Goal: Information Seeking & Learning: Learn about a topic

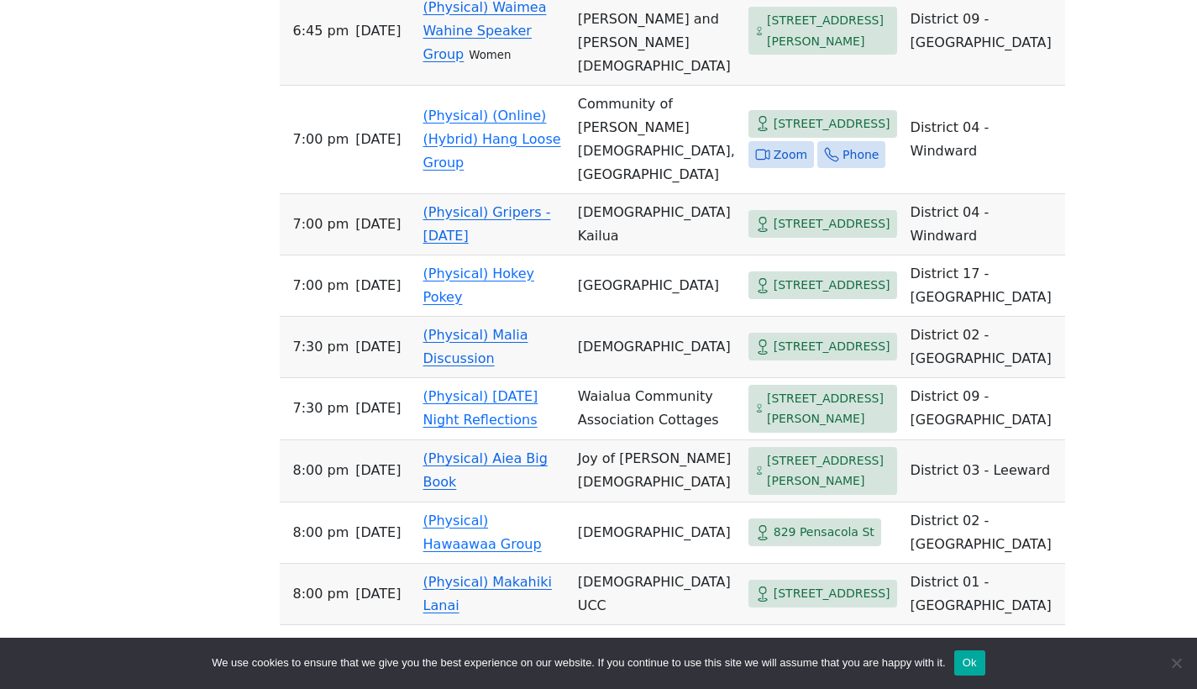
scroll to position [1736, 0]
click at [442, 304] on link "(Physical) Hokey Pokey" at bounding box center [478, 284] width 111 height 39
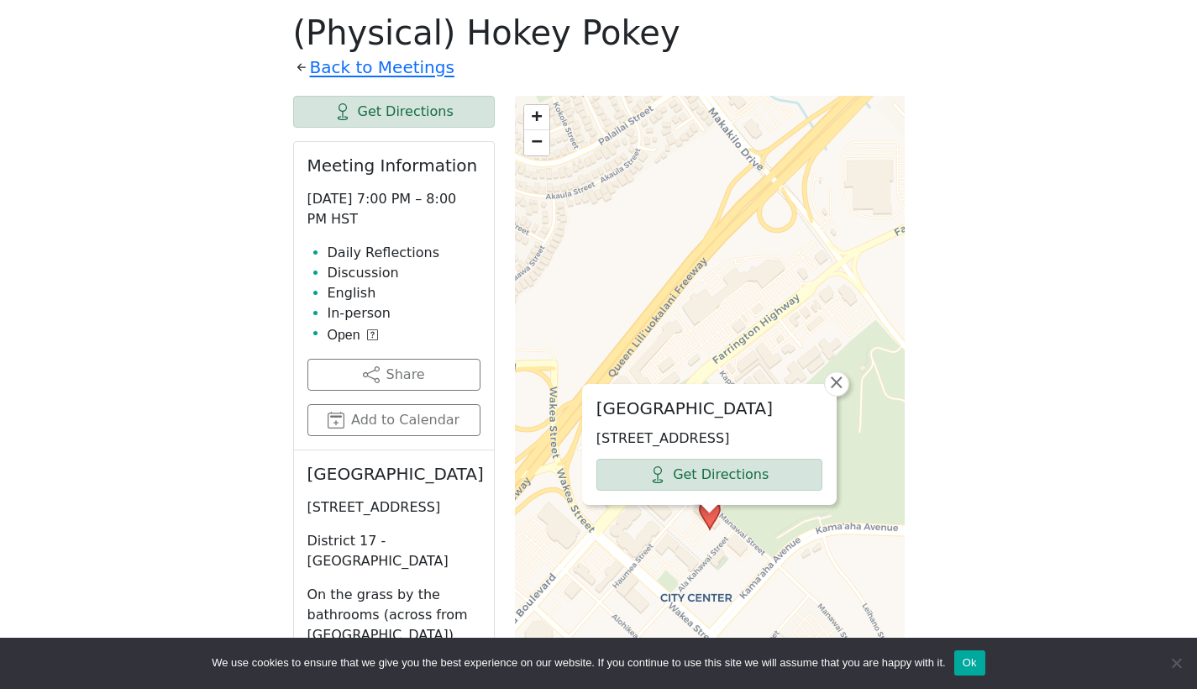
scroll to position [586, 0]
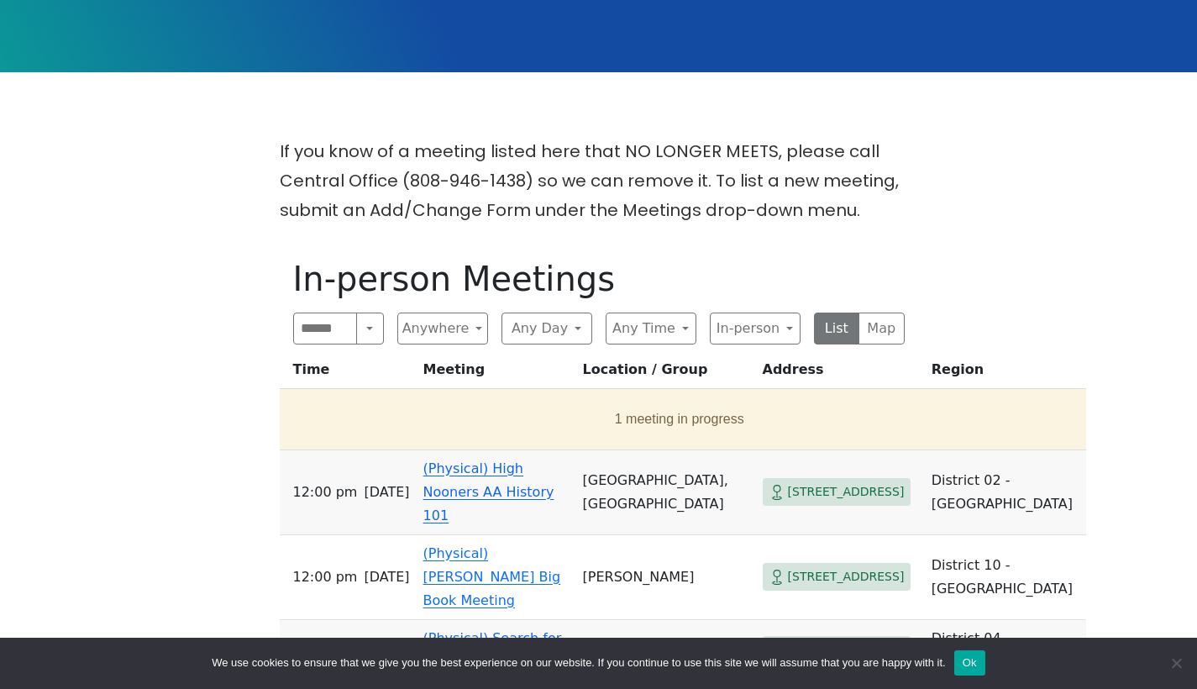
scroll to position [337, 0]
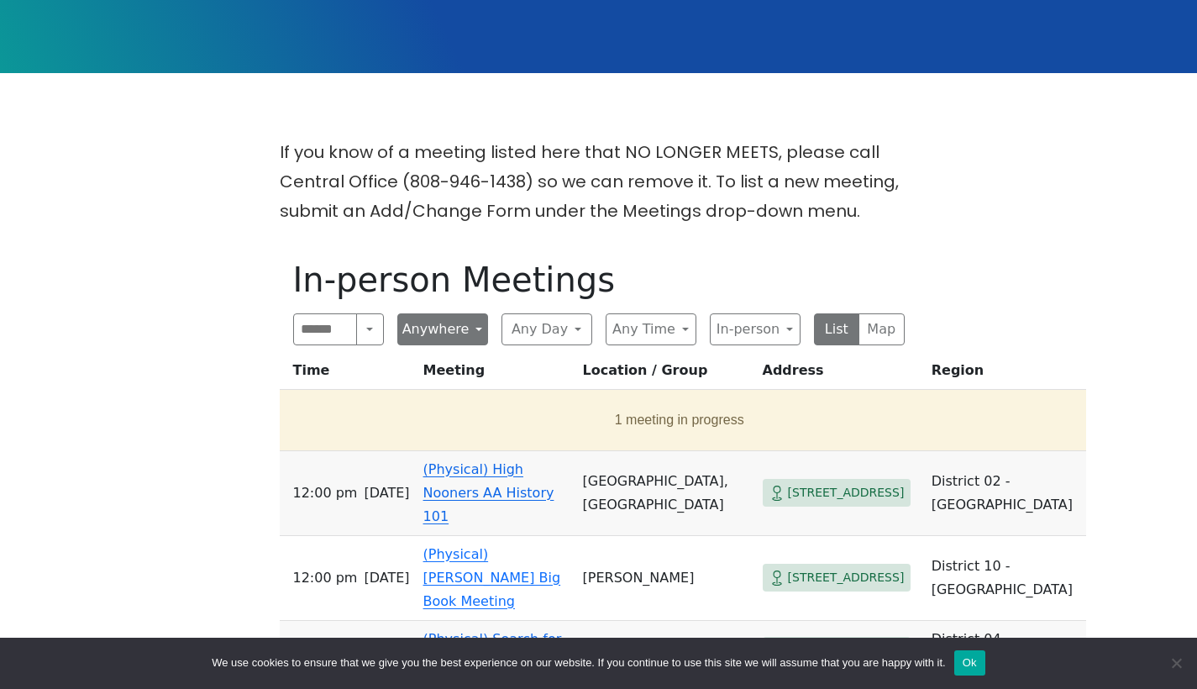
click at [460, 321] on button "Anywhere" at bounding box center [442, 329] width 91 height 32
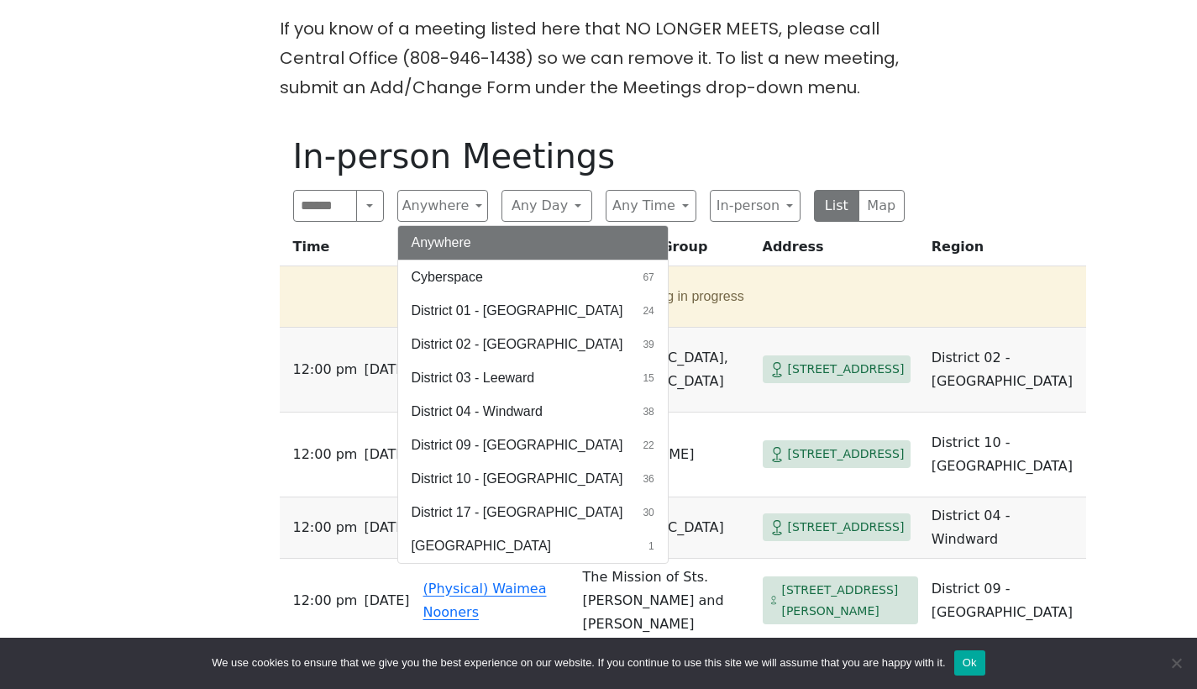
scroll to position [469, 0]
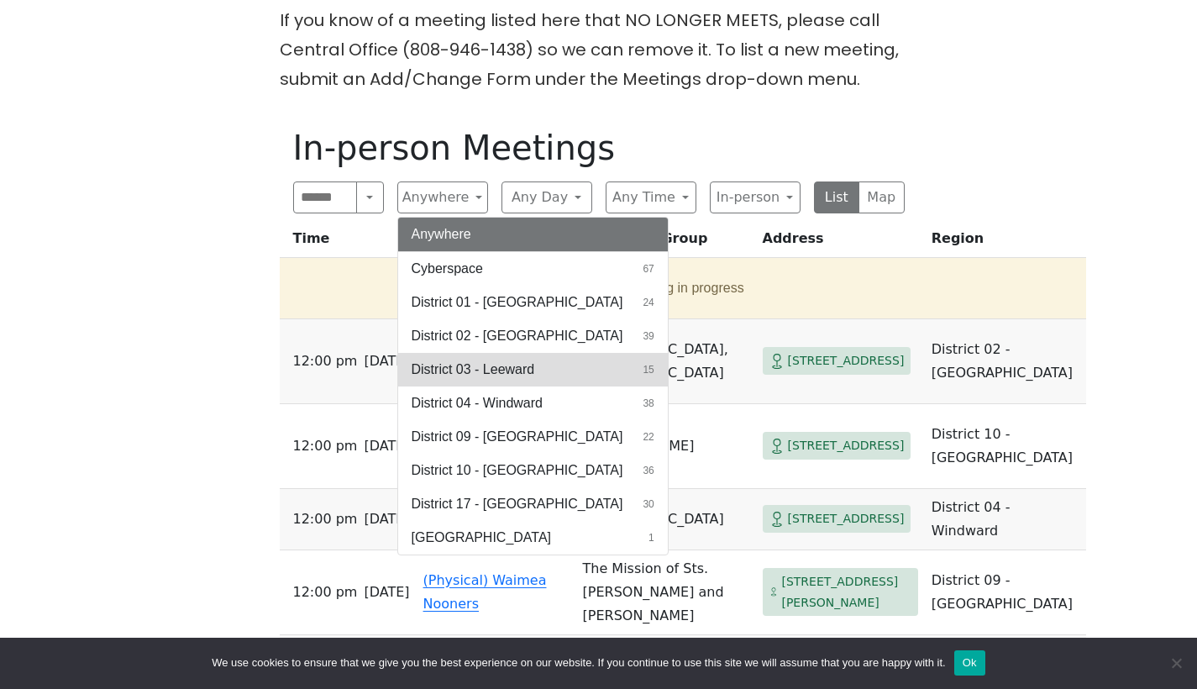
click at [474, 361] on span "District 03 - Leeward" at bounding box center [473, 369] width 123 height 20
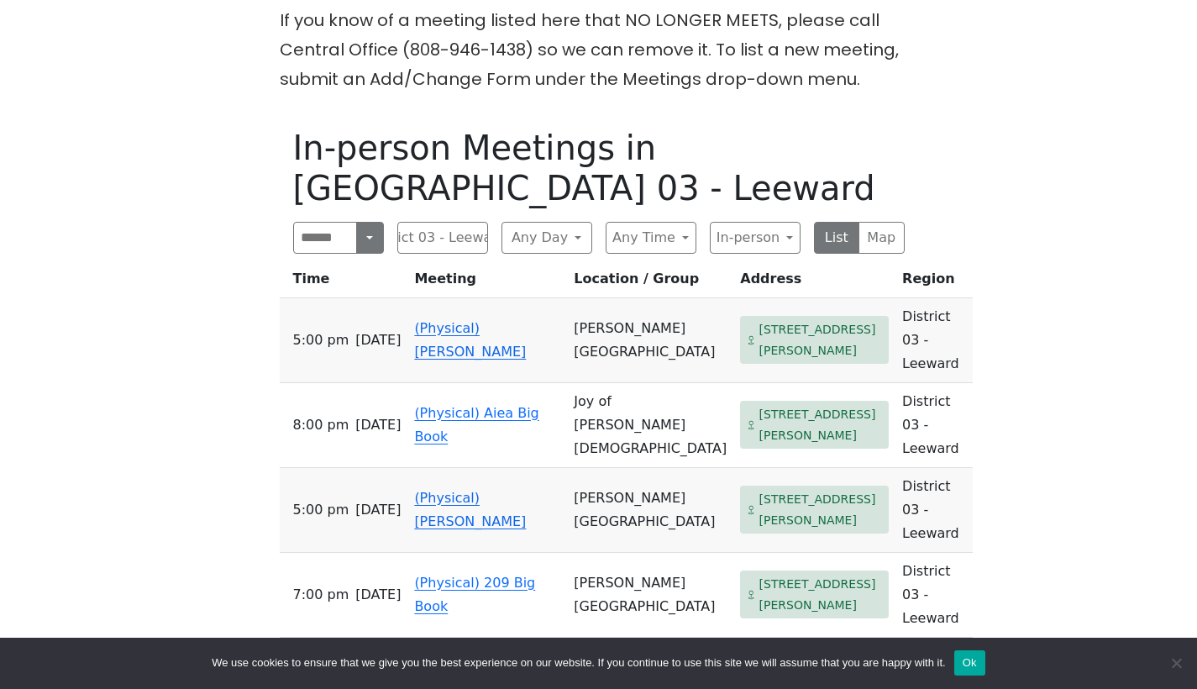
click at [365, 222] on button "Search" at bounding box center [369, 238] width 27 height 32
click at [362, 222] on button "Search" at bounding box center [369, 238] width 27 height 32
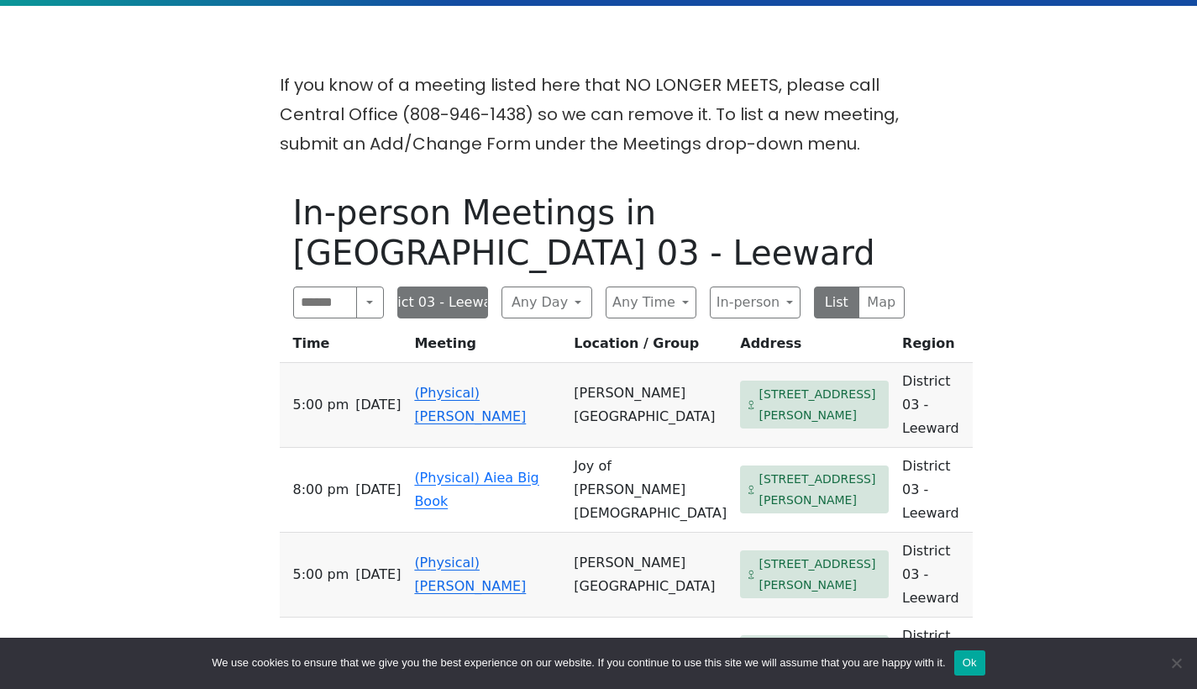
scroll to position [410, 0]
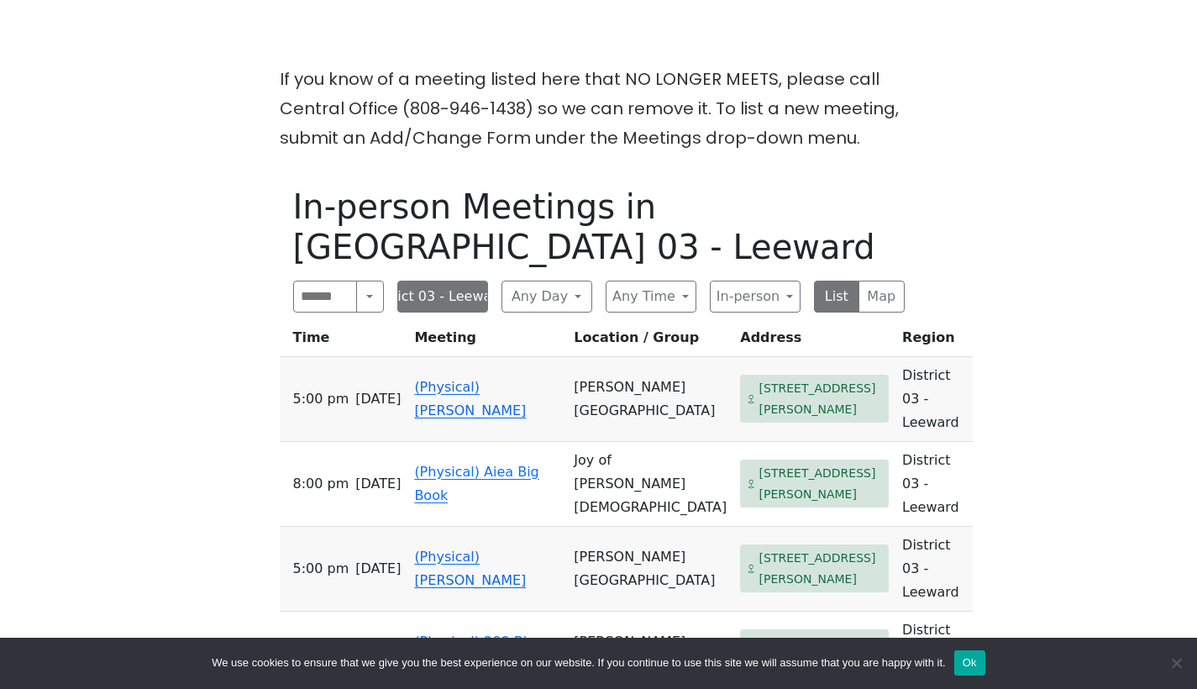
click at [468, 281] on button "District 03 - Leeward" at bounding box center [442, 297] width 91 height 32
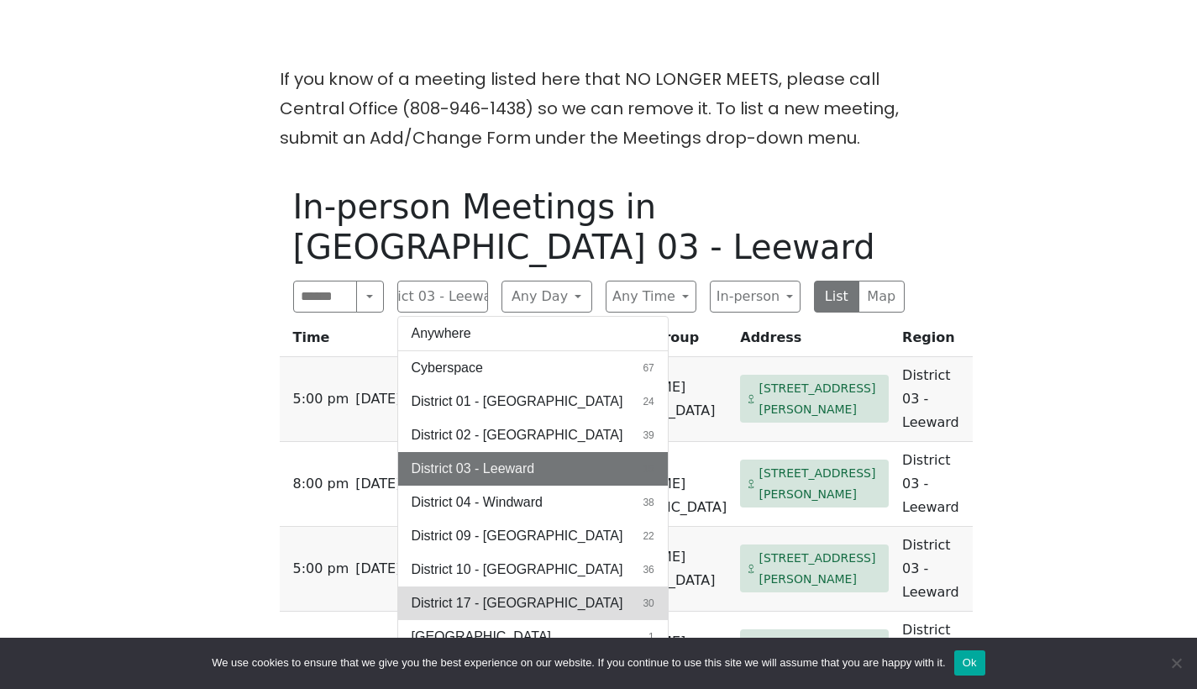
click at [479, 593] on span "District 17 - Waianae" at bounding box center [518, 603] width 212 height 20
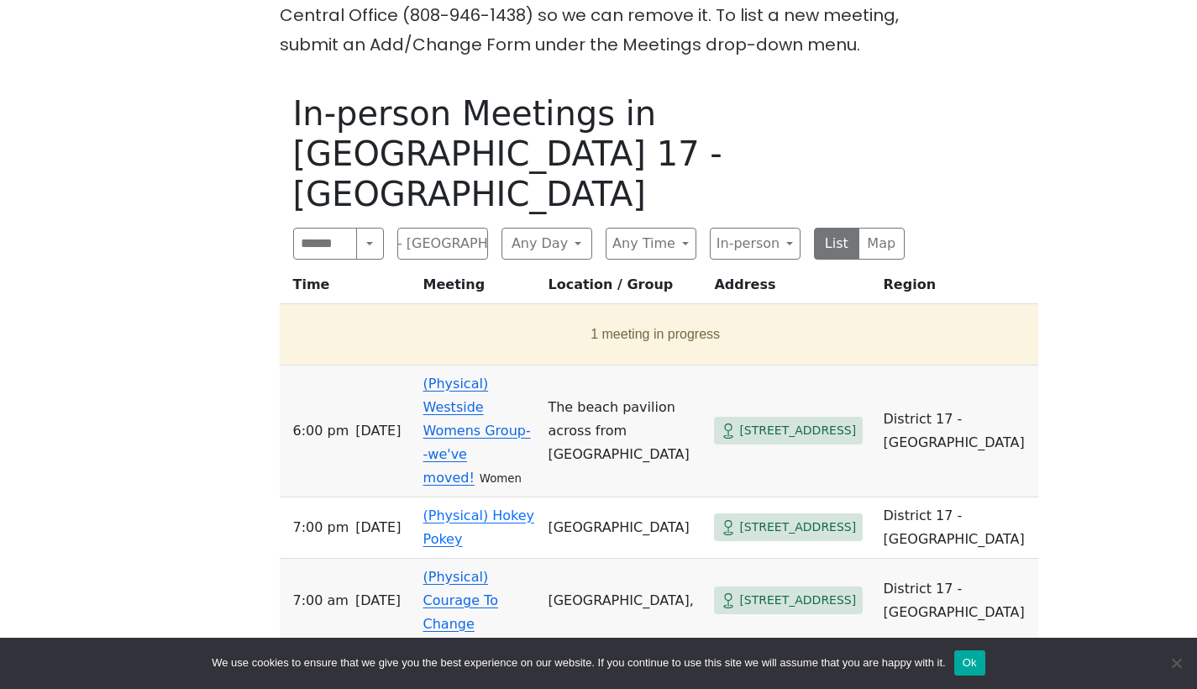
scroll to position [506, 0]
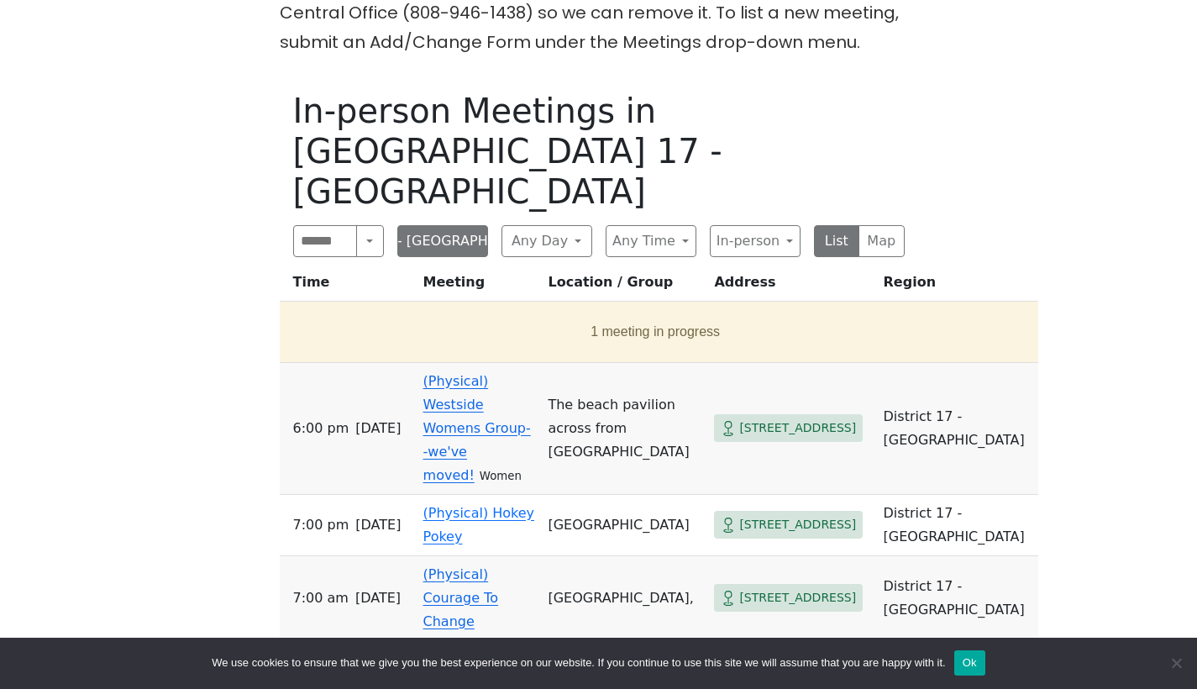
click at [479, 225] on button "District 17 - Waianae" at bounding box center [442, 241] width 91 height 32
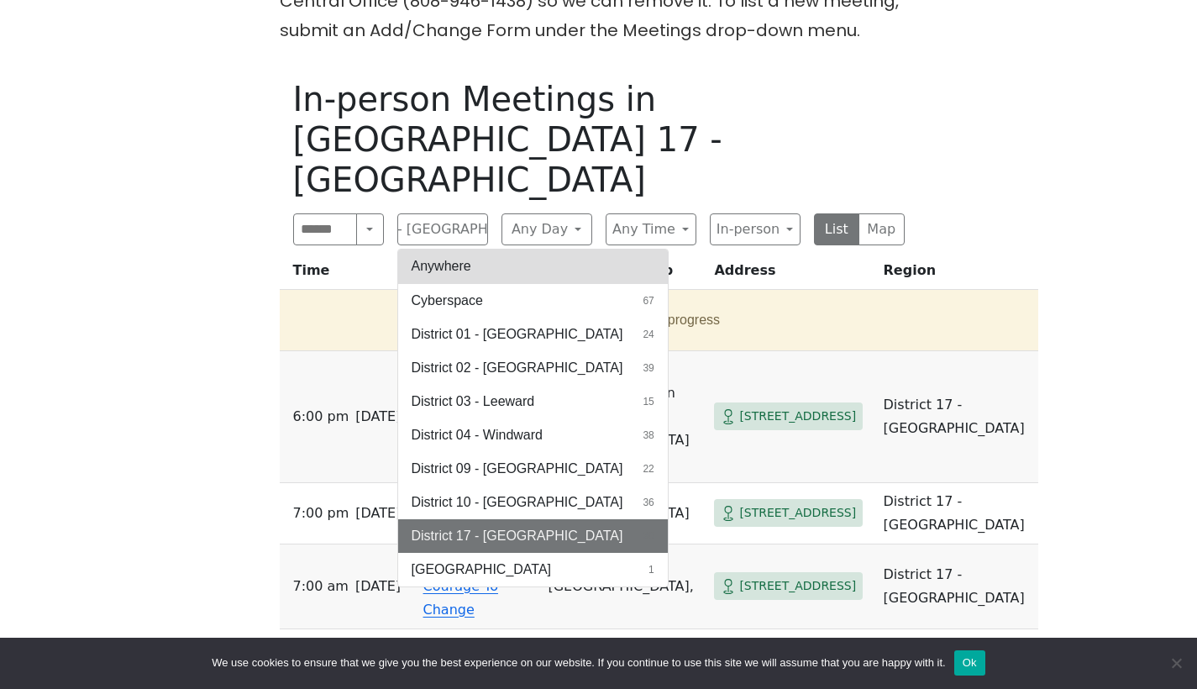
scroll to position [517, 0]
click at [521, 250] on button "Anywhere" at bounding box center [533, 267] width 270 height 34
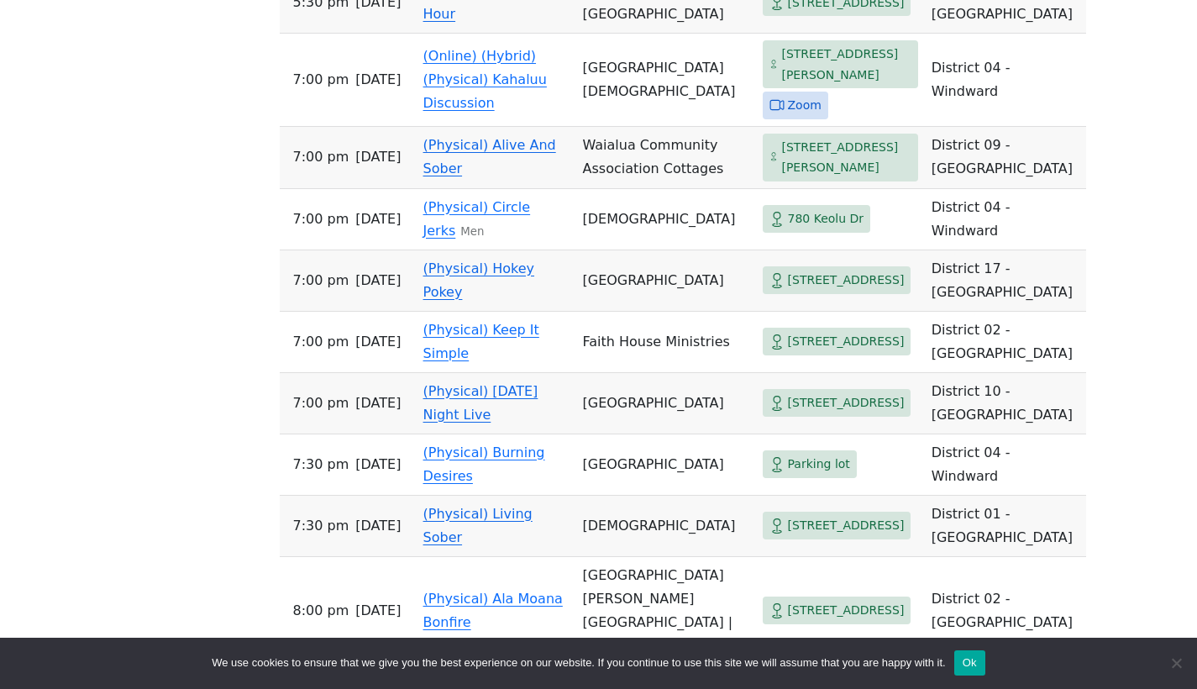
scroll to position [5878, 0]
